Goal: Task Accomplishment & Management: Manage account settings

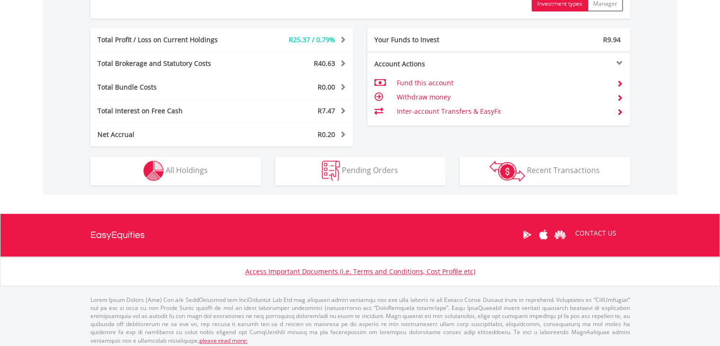
scroll to position [478, 0]
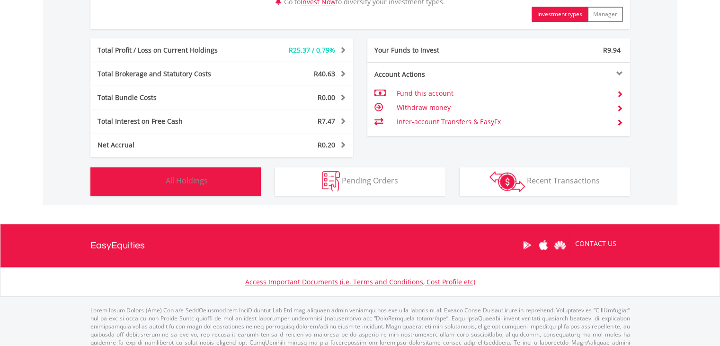
click at [221, 186] on button "Holdings All Holdings" at bounding box center [175, 181] width 170 height 28
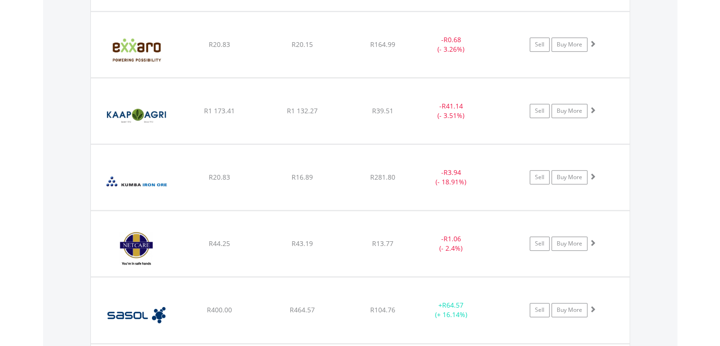
scroll to position [1122, 0]
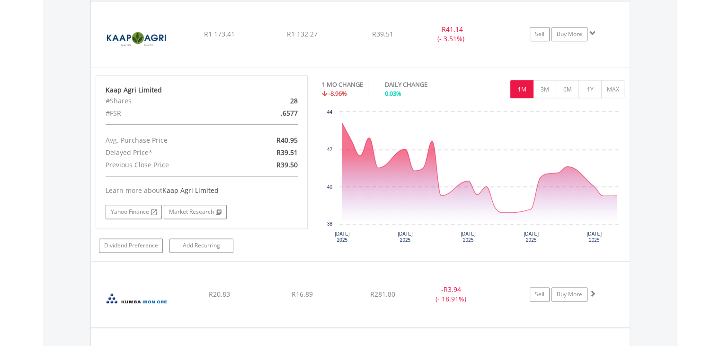
scroll to position [1147, 0]
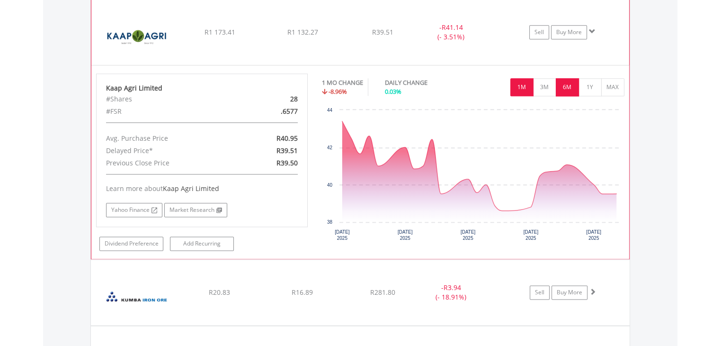
click at [563, 84] on button "6M" at bounding box center [567, 87] width 23 height 18
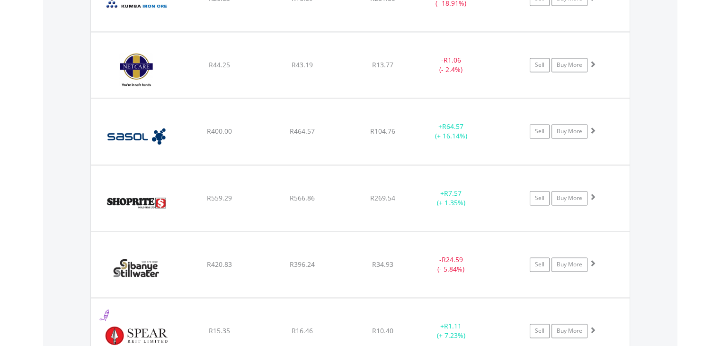
scroll to position [1459, 0]
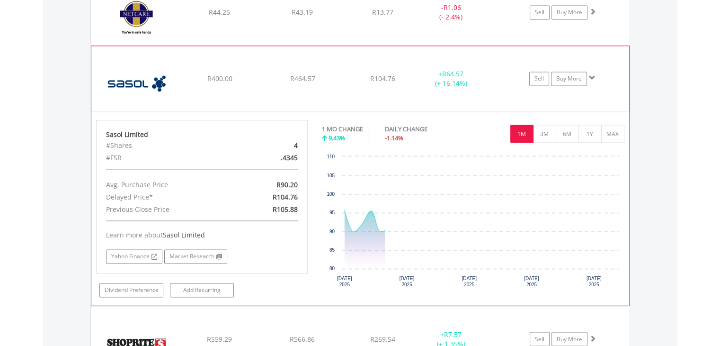
scroll to position [1514, 0]
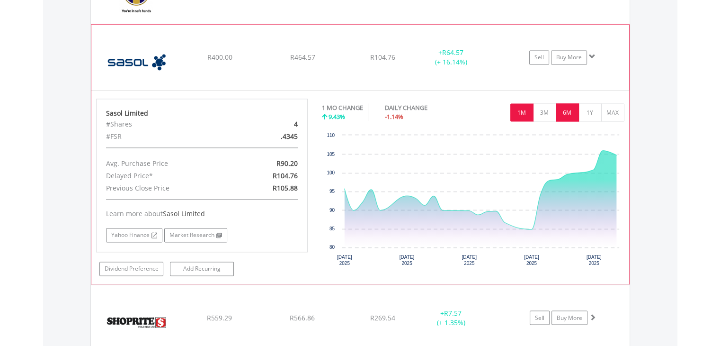
click at [566, 108] on button "6M" at bounding box center [567, 112] width 23 height 18
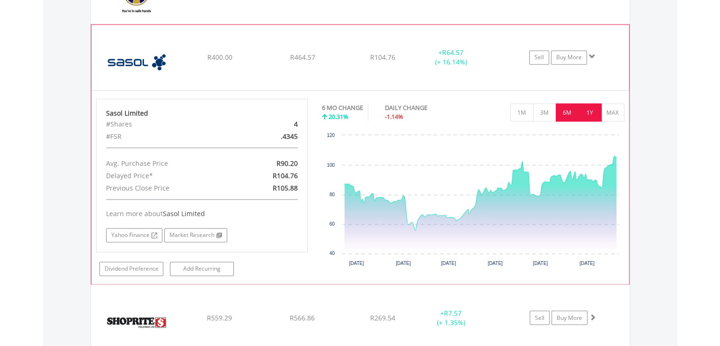
click at [593, 104] on button "1Y" at bounding box center [590, 112] width 23 height 18
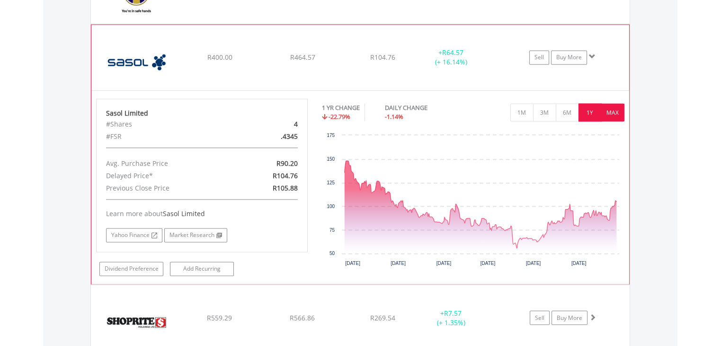
click at [606, 107] on button "MAX" at bounding box center [612, 112] width 23 height 18
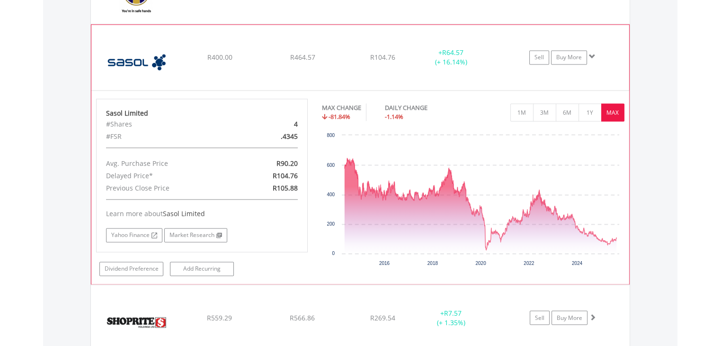
click at [594, 54] on span at bounding box center [592, 56] width 7 height 7
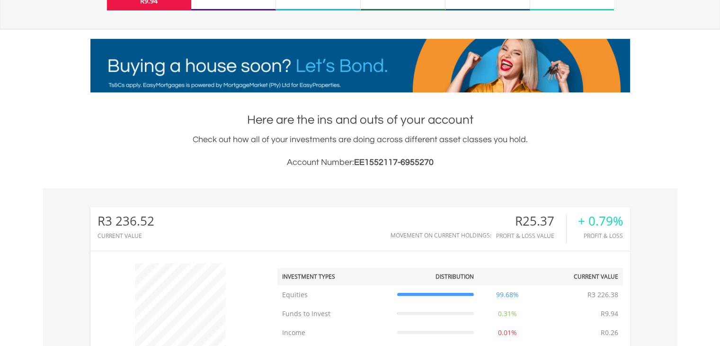
scroll to position [0, 0]
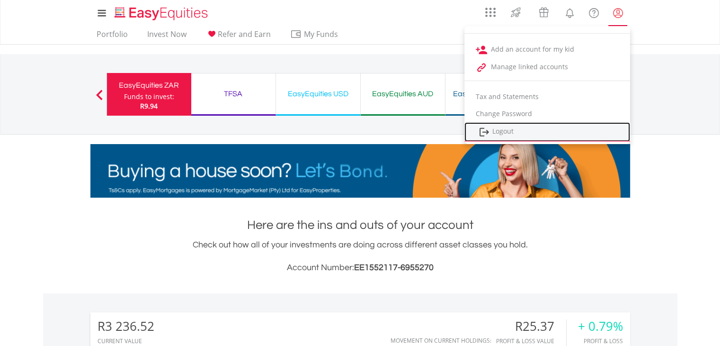
click at [524, 125] on link "Logout" at bounding box center [548, 131] width 166 height 19
